Goal: Task Accomplishment & Management: Manage account settings

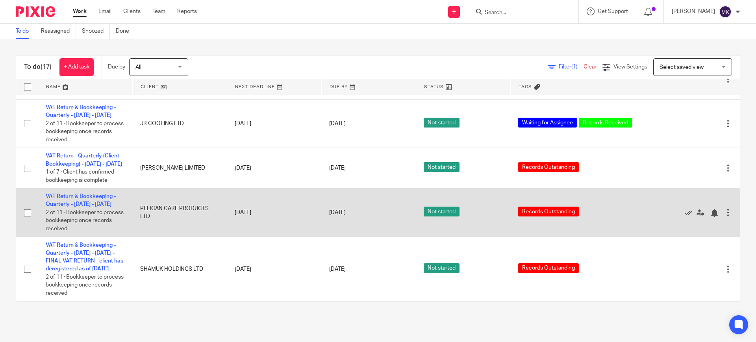
scroll to position [642, 0]
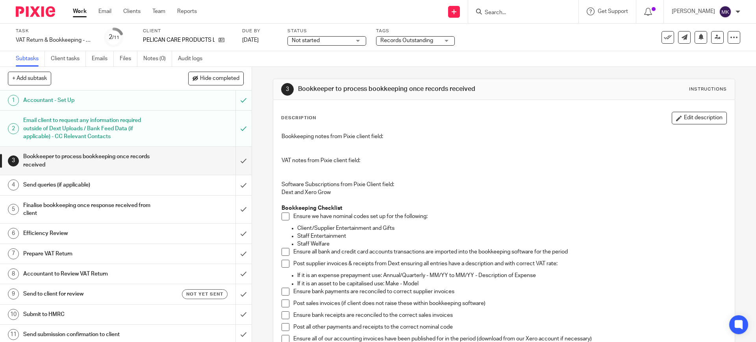
click at [415, 41] on span "Records Outstanding" at bounding box center [406, 41] width 53 height 6
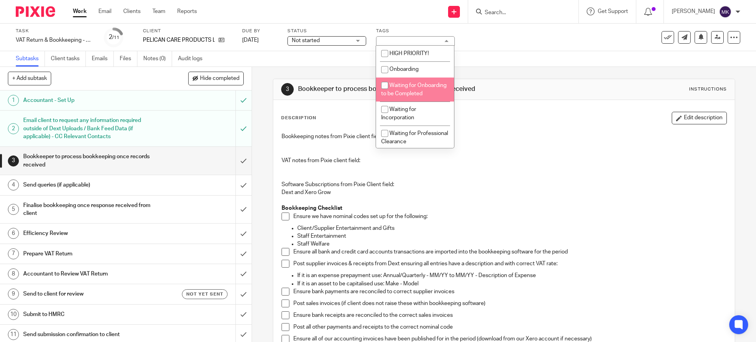
scroll to position [98, 0]
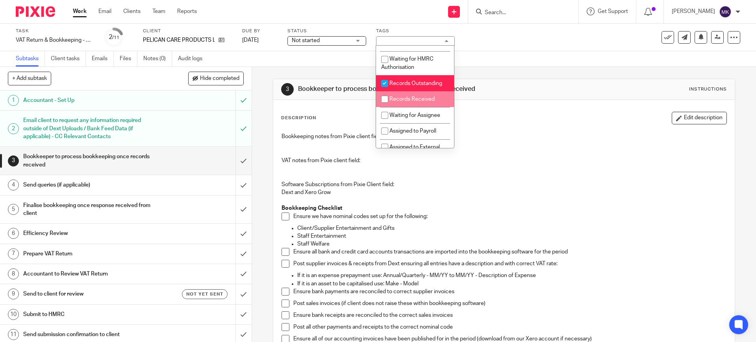
click at [420, 107] on li "Records Received" at bounding box center [415, 99] width 78 height 16
checkbox input "true"
click at [414, 91] on li "Records Outstanding" at bounding box center [415, 83] width 78 height 16
checkbox input "false"
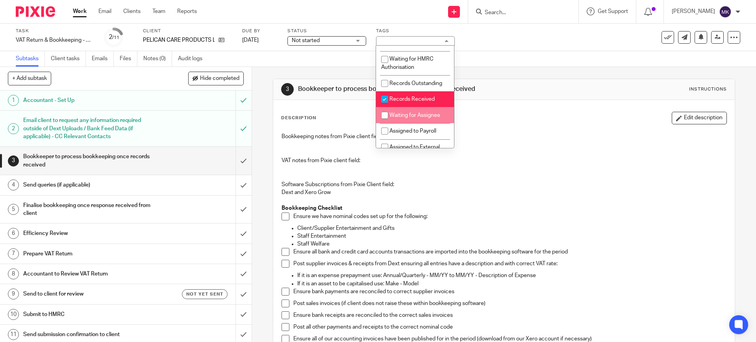
click at [424, 118] on span "Waiting for Assignee" at bounding box center [414, 116] width 51 height 6
checkbox input "true"
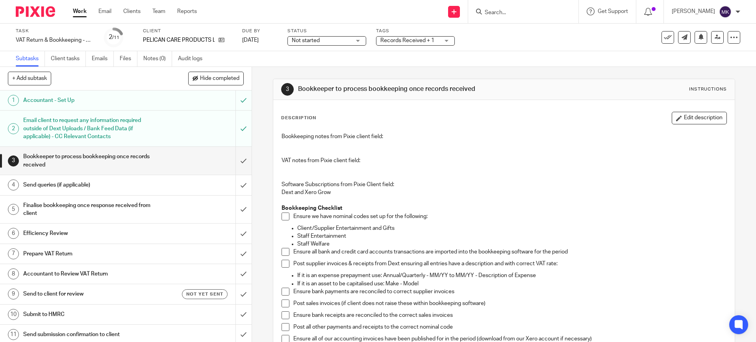
click at [499, 55] on div "Subtasks Client tasks Emails Files Notes (0) Audit logs" at bounding box center [378, 59] width 756 height 16
